Goal: Task Accomplishment & Management: Manage account settings

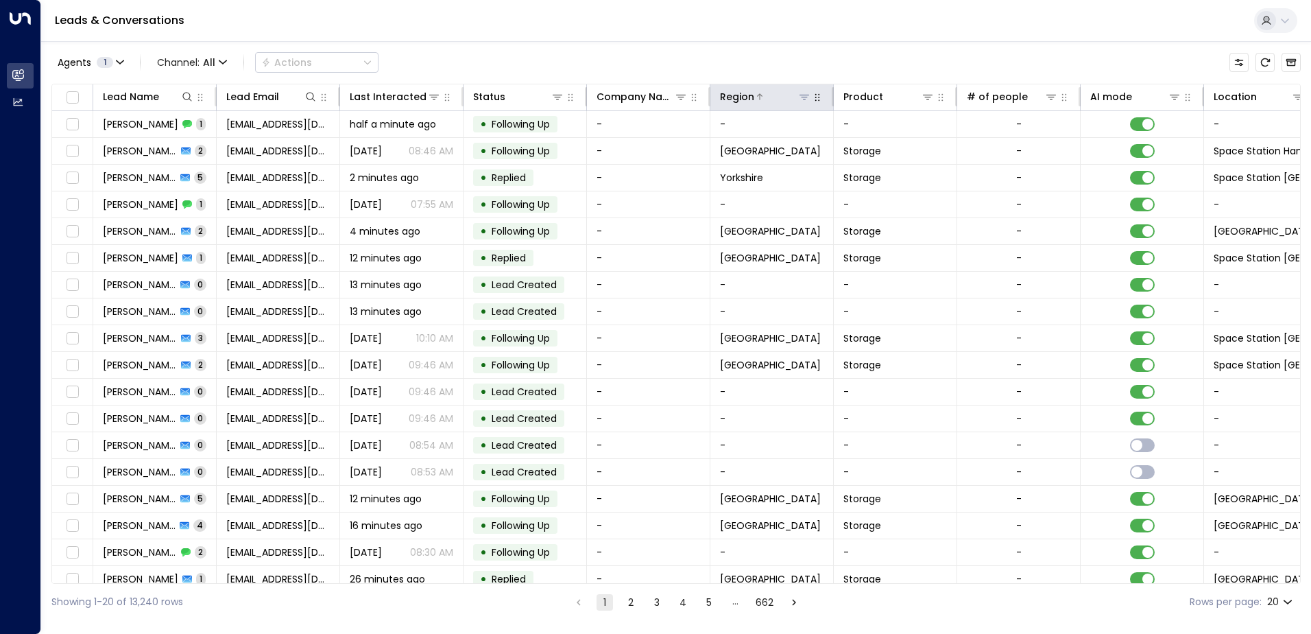
click at [805, 101] on icon at bounding box center [804, 96] width 11 height 11
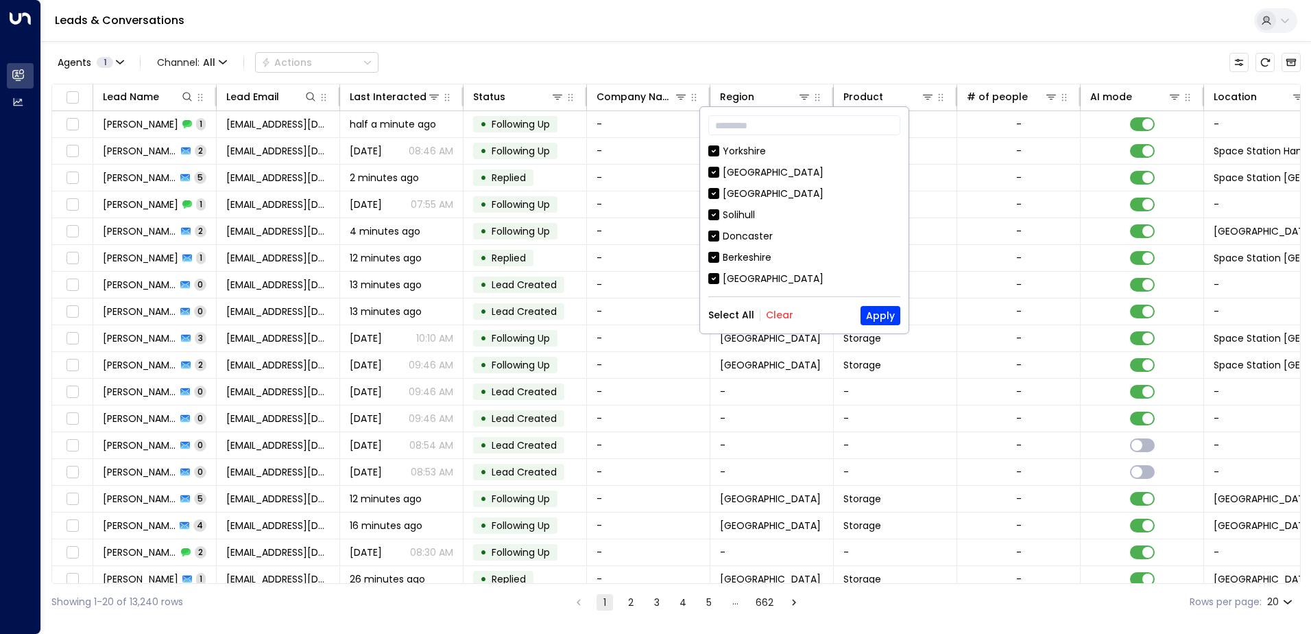
click at [776, 318] on button "Clear" at bounding box center [779, 314] width 27 height 11
click at [884, 318] on button "Apply" at bounding box center [881, 315] width 40 height 19
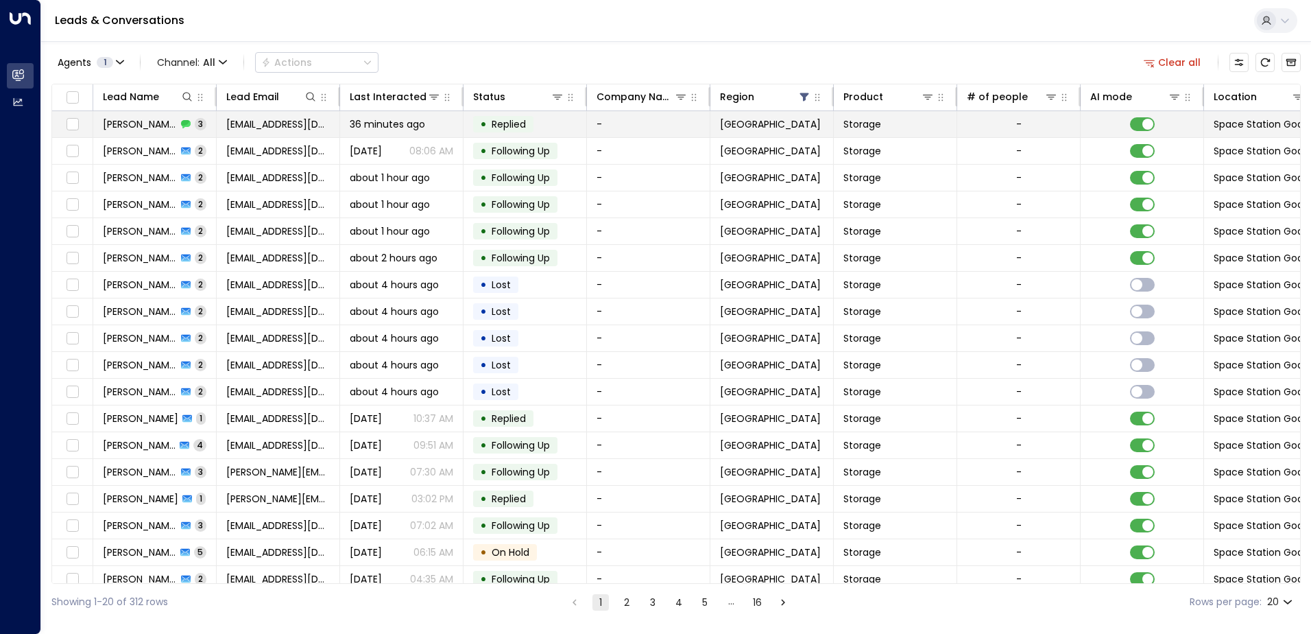
click at [505, 124] on span "Replied" at bounding box center [509, 124] width 34 height 14
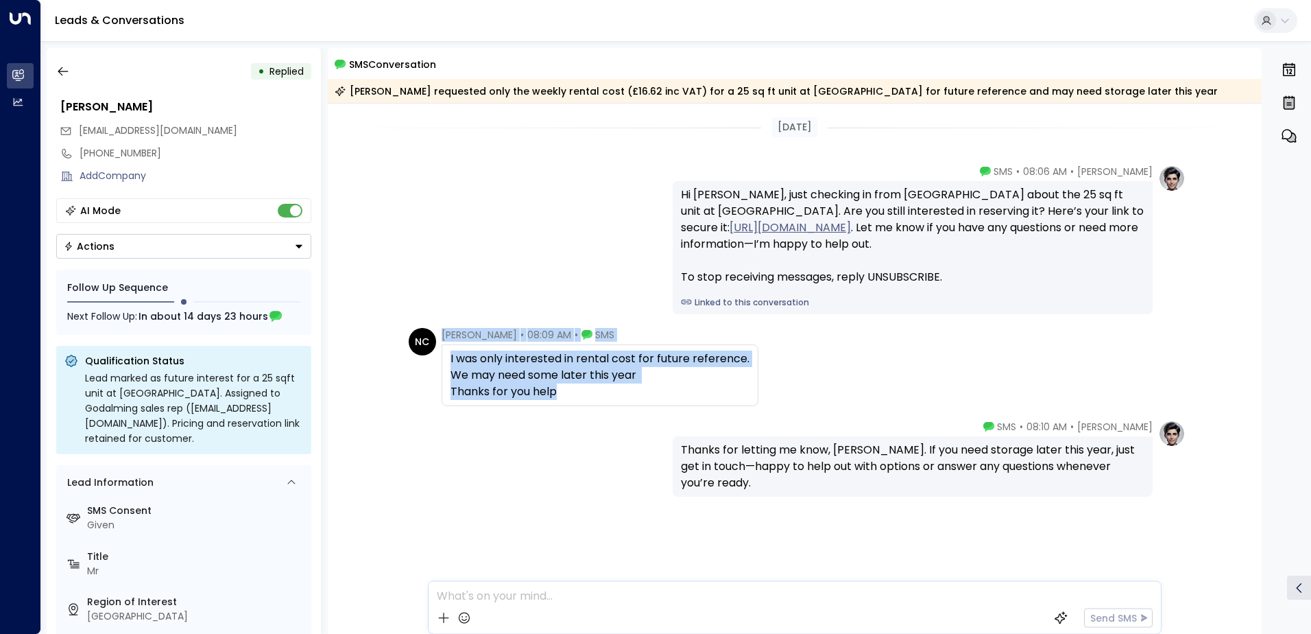
drag, startPoint x: 394, startPoint y: 331, endPoint x: 612, endPoint y: 393, distance: 226.9
click at [612, 393] on div "NC [PERSON_NAME] • 08:09 AM • SMS I was only interested in rental cost for futu…" at bounding box center [795, 367] width 935 height 78
copy div "[PERSON_NAME] • 08:09 AM • SMS I was only interested in rental cost for future …"
click at [299, 246] on icon "Button group with a nested menu" at bounding box center [299, 246] width 7 height 3
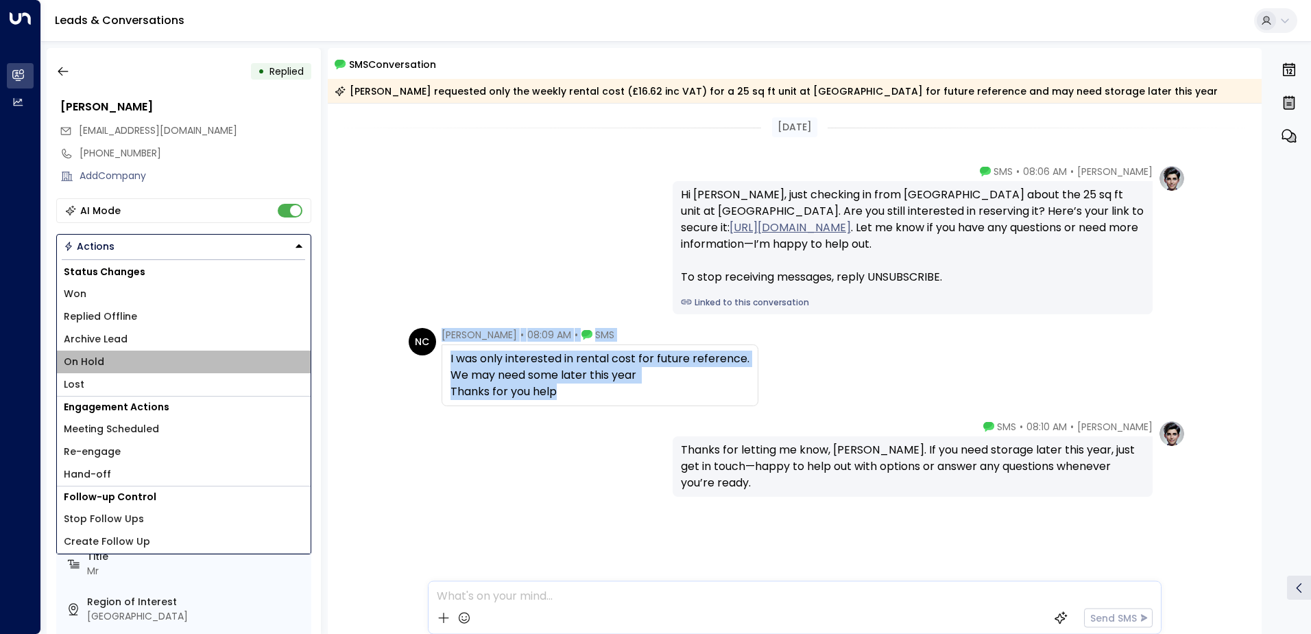
click at [103, 354] on li "On Hold" at bounding box center [184, 361] width 254 height 23
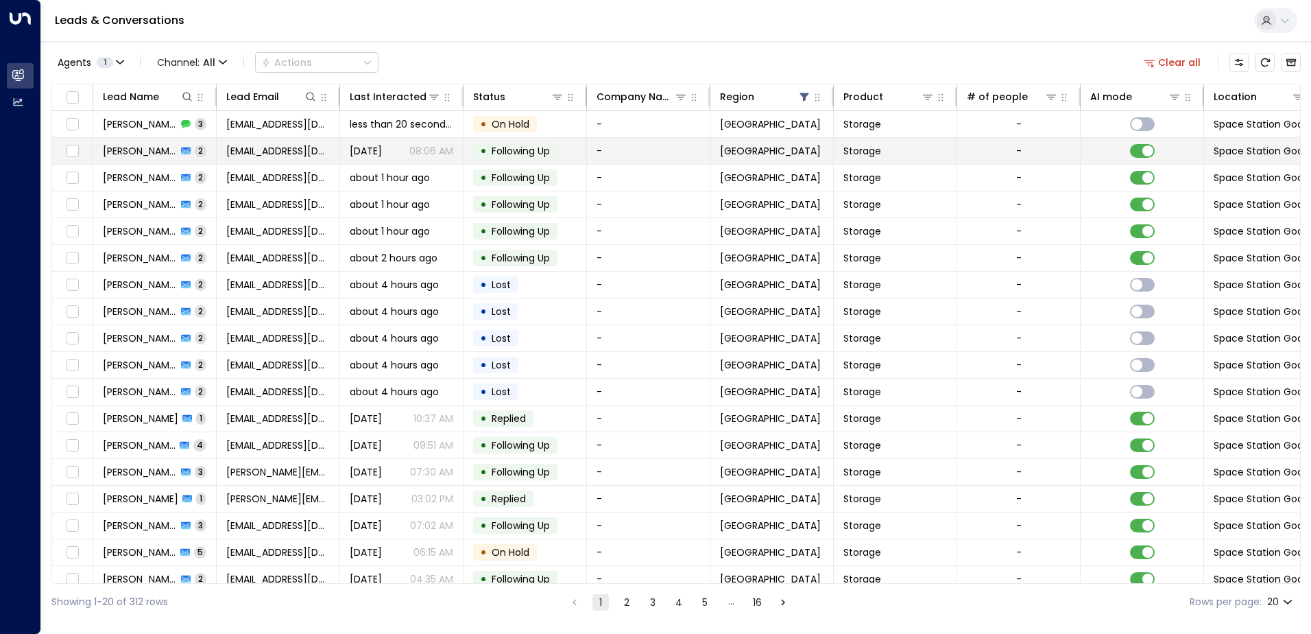
click at [135, 152] on span "[PERSON_NAME]" at bounding box center [140, 151] width 74 height 14
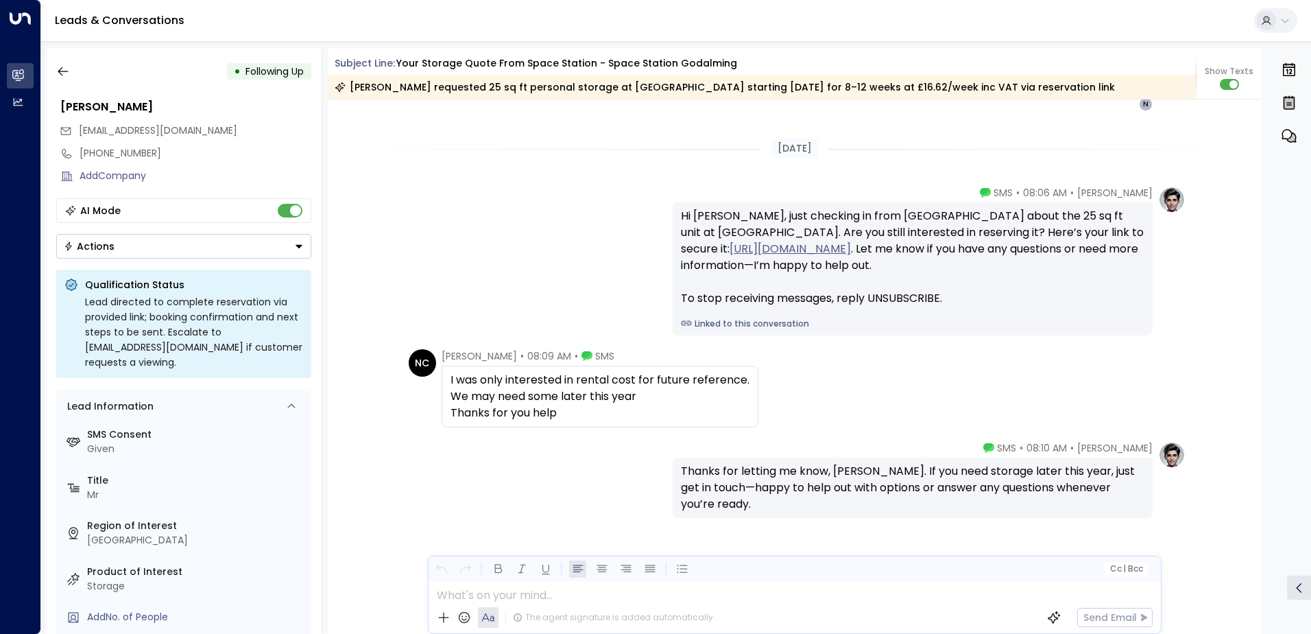
scroll to position [1527, 0]
